Goal: Task Accomplishment & Management: Manage account settings

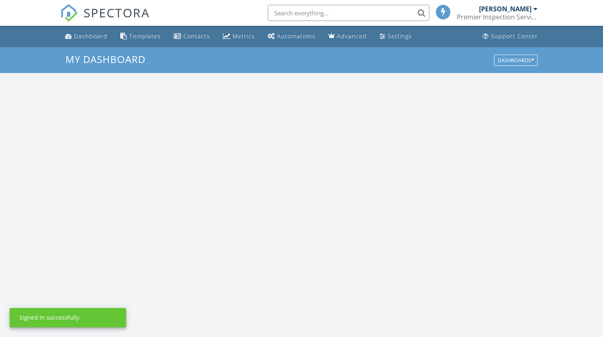
scroll to position [747, 615]
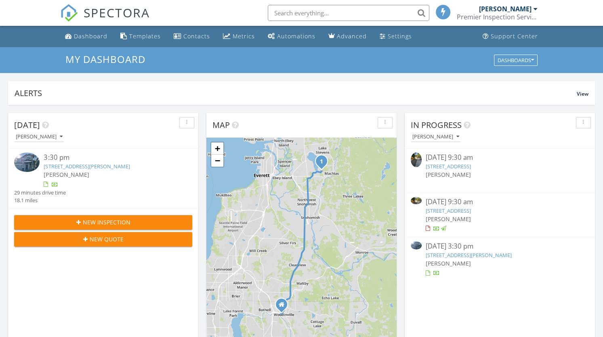
click at [114, 165] on link "[STREET_ADDRESS][PERSON_NAME]" at bounding box center [87, 166] width 86 height 7
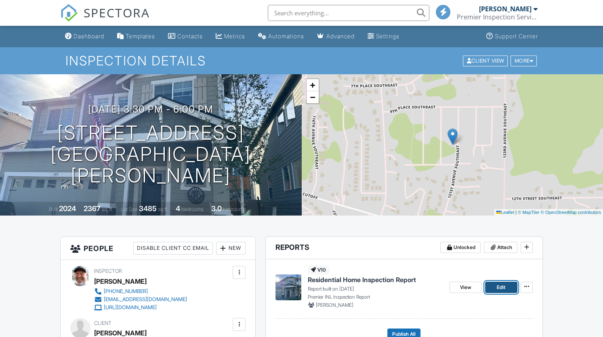
click at [493, 289] on link "Edit" at bounding box center [501, 287] width 32 height 11
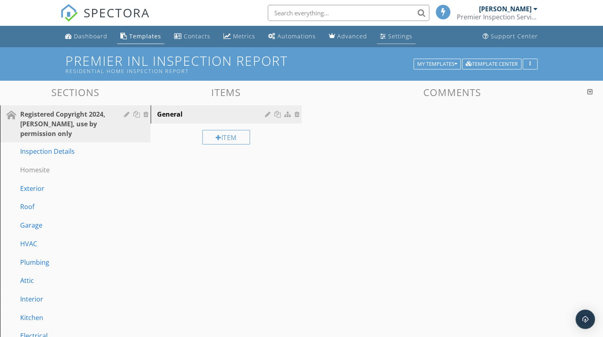
click at [388, 34] on div "Settings" at bounding box center [400, 36] width 24 height 8
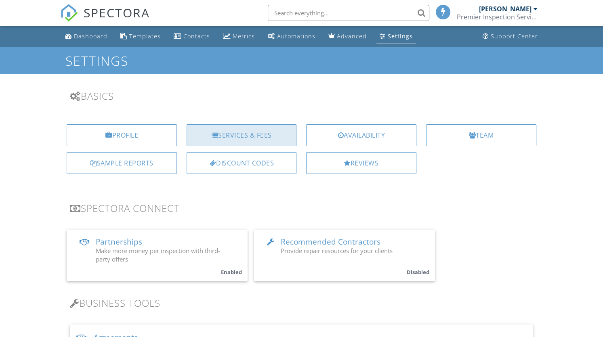
click at [233, 141] on div "Services & Fees" at bounding box center [242, 135] width 110 height 22
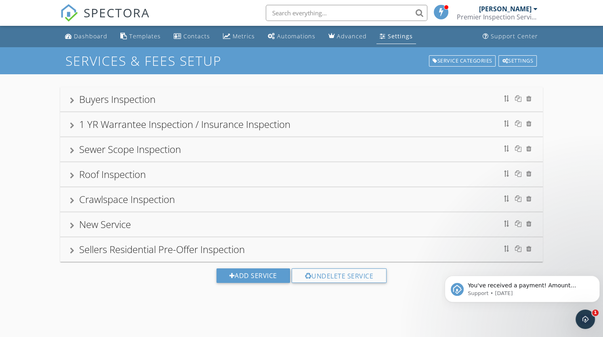
click at [149, 247] on div "Sellers Residential Pre-Offer Inspection" at bounding box center [162, 249] width 166 height 13
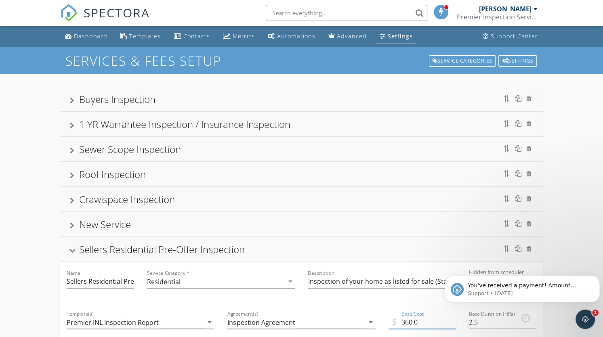
click at [411, 321] on input "360.0" at bounding box center [421, 322] width 67 height 13
type input "361.0"
click at [101, 248] on div "Sellers Residential Pre-Offer Inspection" at bounding box center [162, 249] width 166 height 13
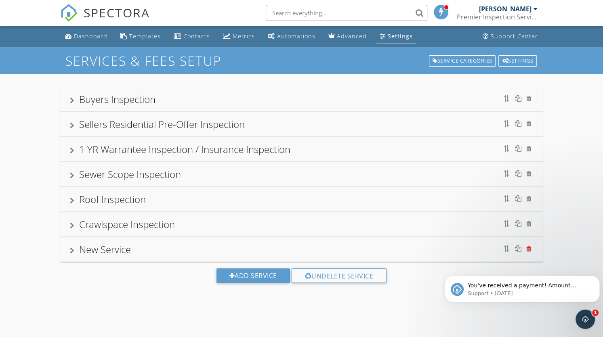
click at [531, 249] on div at bounding box center [528, 248] width 5 height 6
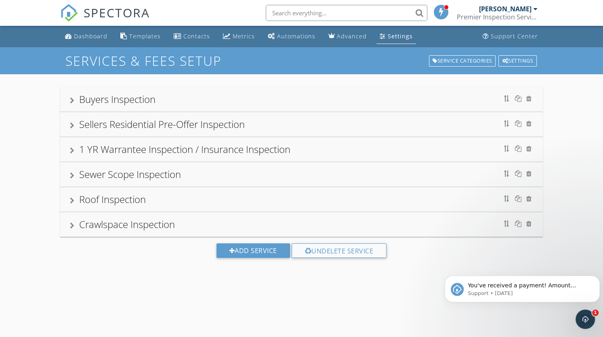
click at [111, 101] on div "Buyers Inspection" at bounding box center [117, 98] width 76 height 13
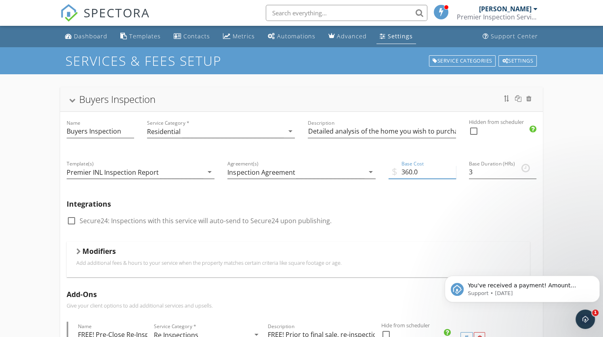
click at [412, 171] on input "360.0" at bounding box center [421, 172] width 67 height 13
type input "361.0"
click at [73, 100] on div at bounding box center [72, 101] width 6 height 4
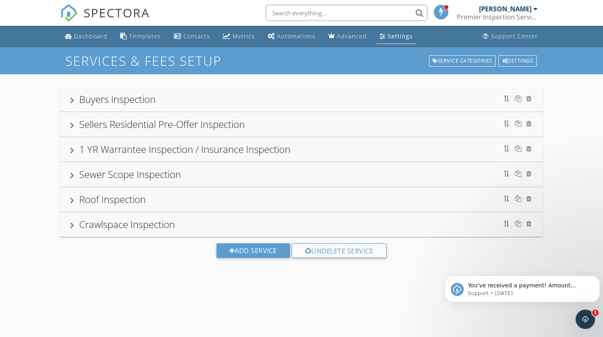
click at [119, 149] on div "1 YR Warrantee Inspection / Insurance Inspection" at bounding box center [184, 149] width 211 height 13
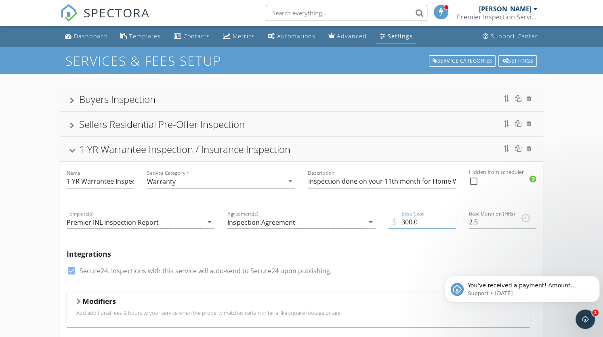
drag, startPoint x: 412, startPoint y: 222, endPoint x: 406, endPoint y: 222, distance: 6.5
click at [406, 222] on input "300.0" at bounding box center [421, 222] width 67 height 13
type input "334.0"
click at [73, 149] on div at bounding box center [72, 151] width 6 height 4
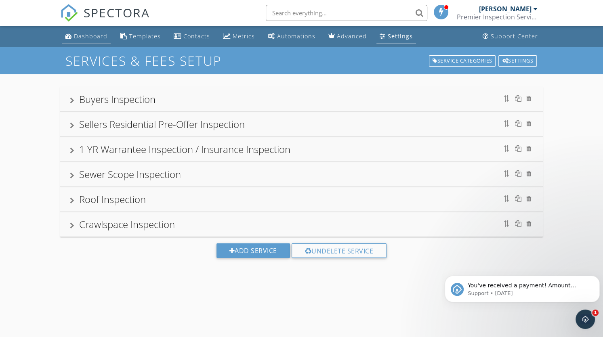
click at [89, 38] on div "Dashboard" at bounding box center [91, 36] width 34 height 8
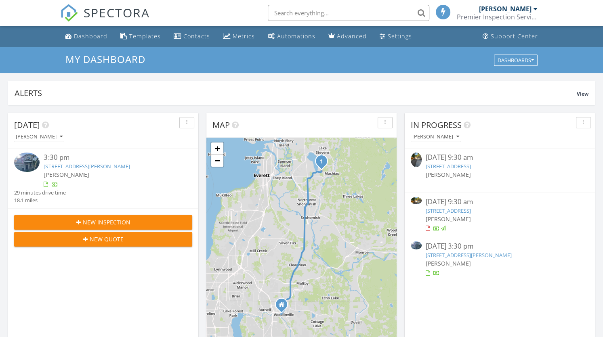
scroll to position [4, 4]
click at [119, 165] on link "[STREET_ADDRESS][PERSON_NAME]" at bounding box center [87, 166] width 86 height 7
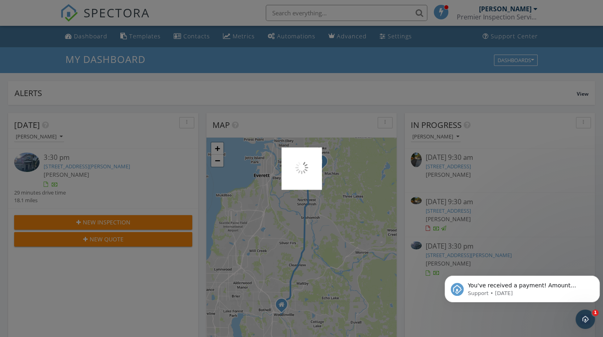
scroll to position [0, 0]
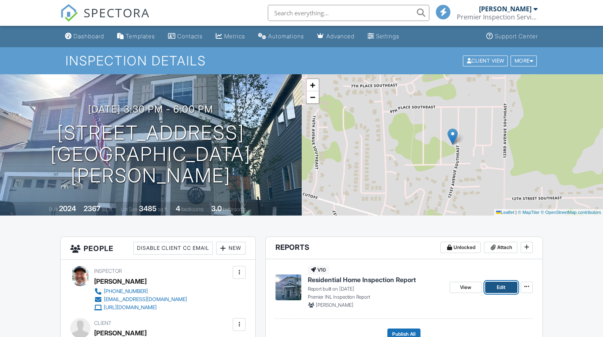
click at [508, 288] on link "Edit" at bounding box center [501, 287] width 32 height 11
